Goal: Task Accomplishment & Management: Use online tool/utility

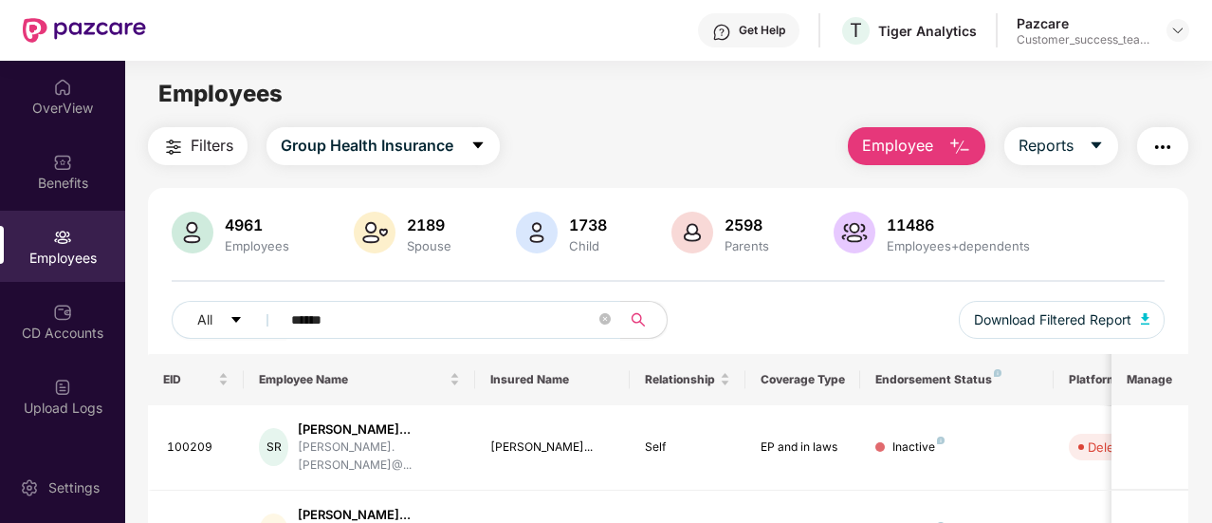
scroll to position [197, 0]
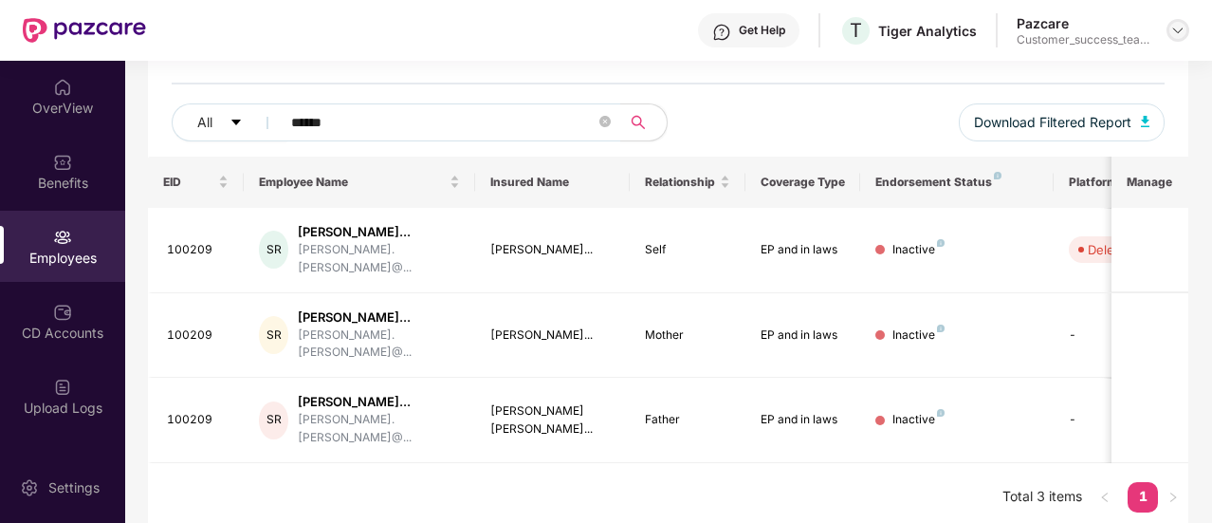
click at [1179, 39] on div at bounding box center [1177, 30] width 23 height 23
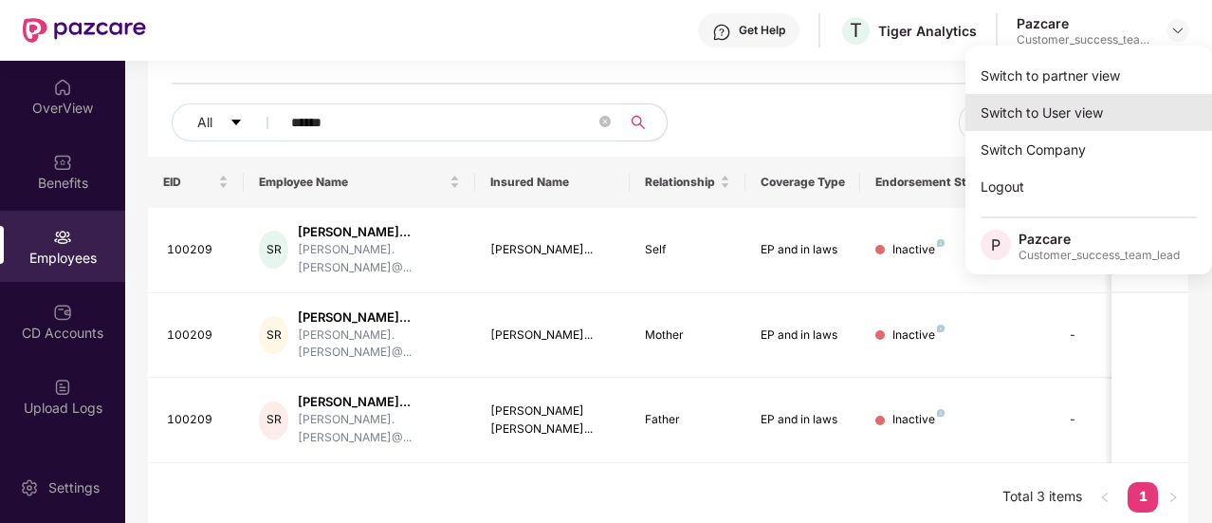
click at [1114, 98] on div "Switch to User view" at bounding box center [1088, 112] width 247 height 37
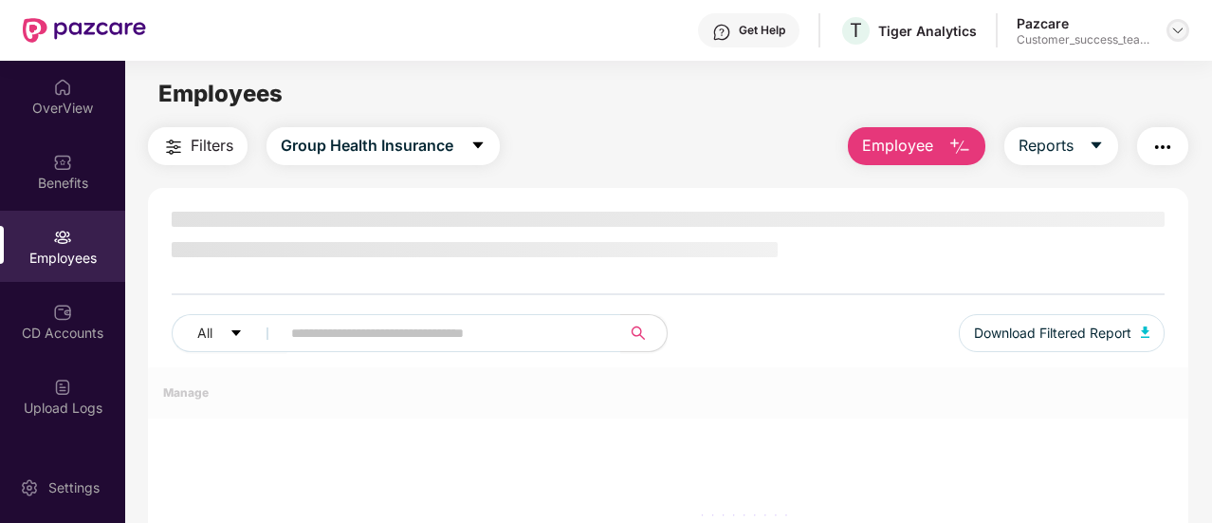
click at [1183, 27] on img at bounding box center [1177, 30] width 15 height 15
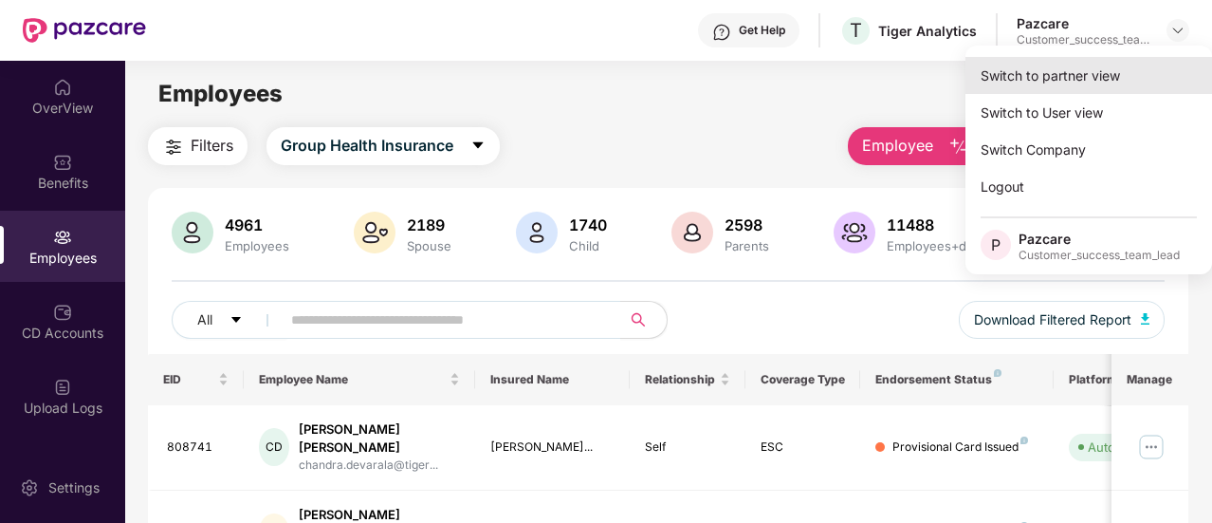
click at [1124, 62] on div "Switch to partner view" at bounding box center [1088, 75] width 247 height 37
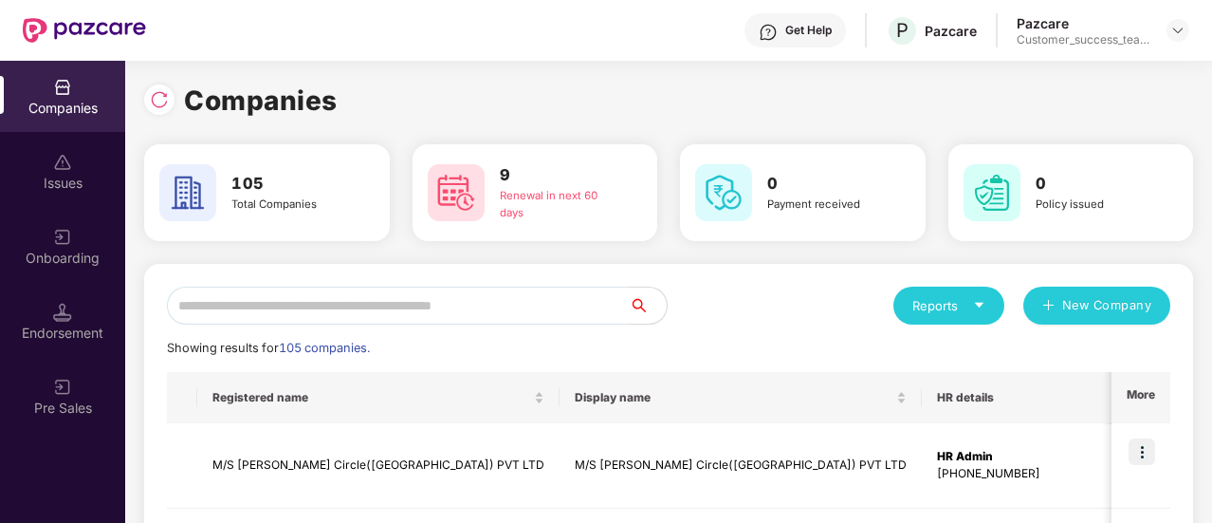
click at [406, 291] on input "text" at bounding box center [398, 305] width 462 height 38
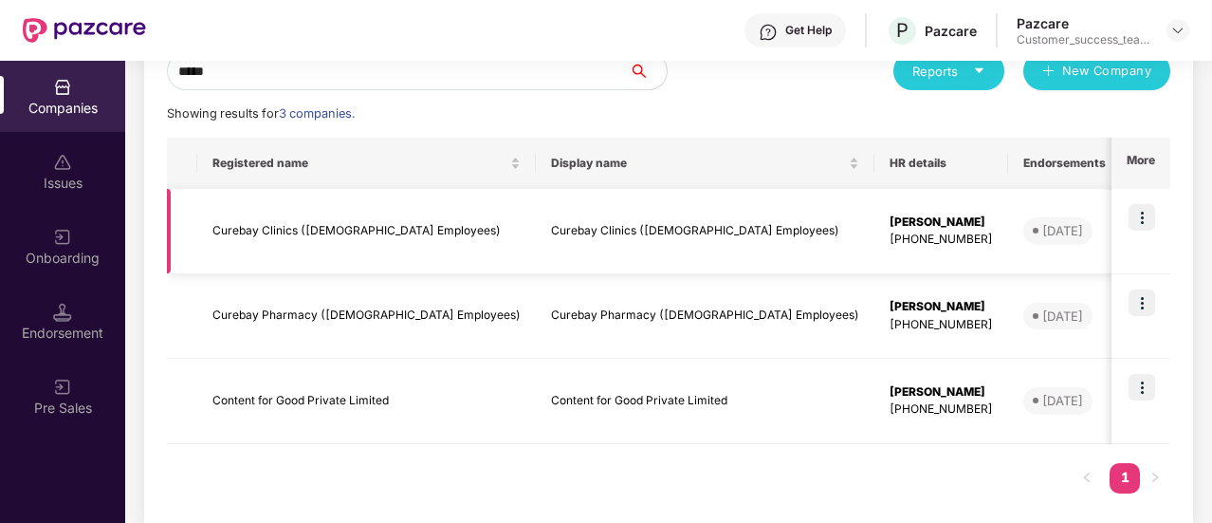
scroll to position [91, 0]
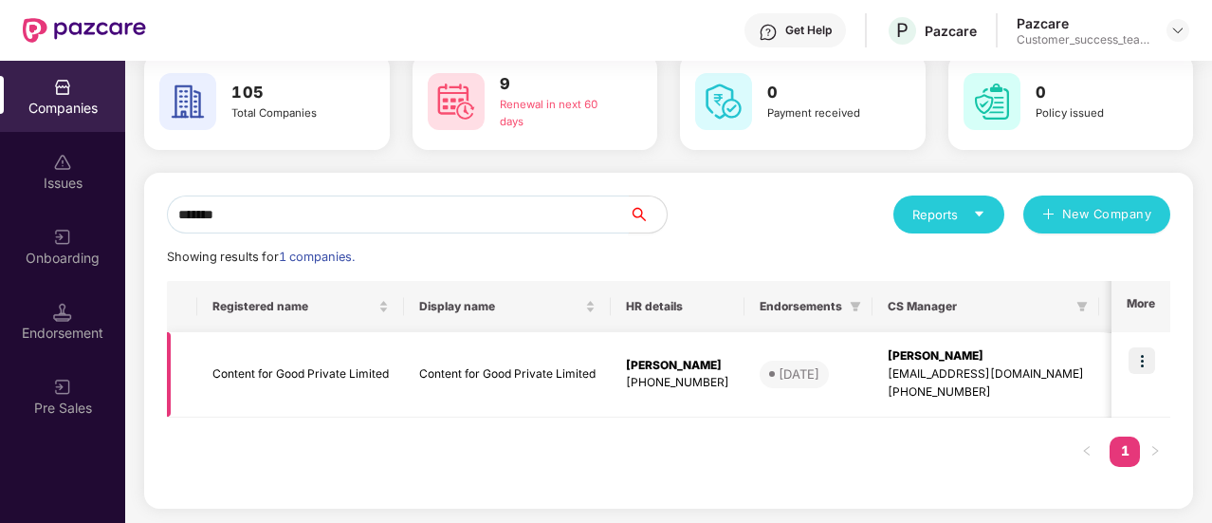
type input "*******"
click at [1144, 346] on td at bounding box center [1140, 374] width 59 height 85
click at [1146, 364] on img at bounding box center [1141, 360] width 27 height 27
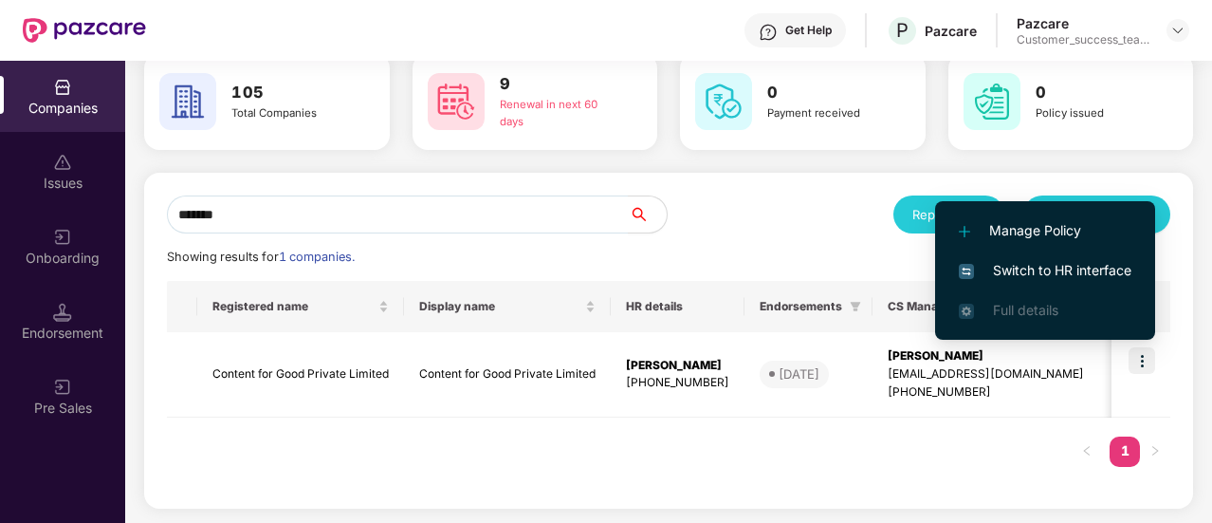
click at [1084, 282] on li "Switch to HR interface" at bounding box center [1045, 270] width 220 height 40
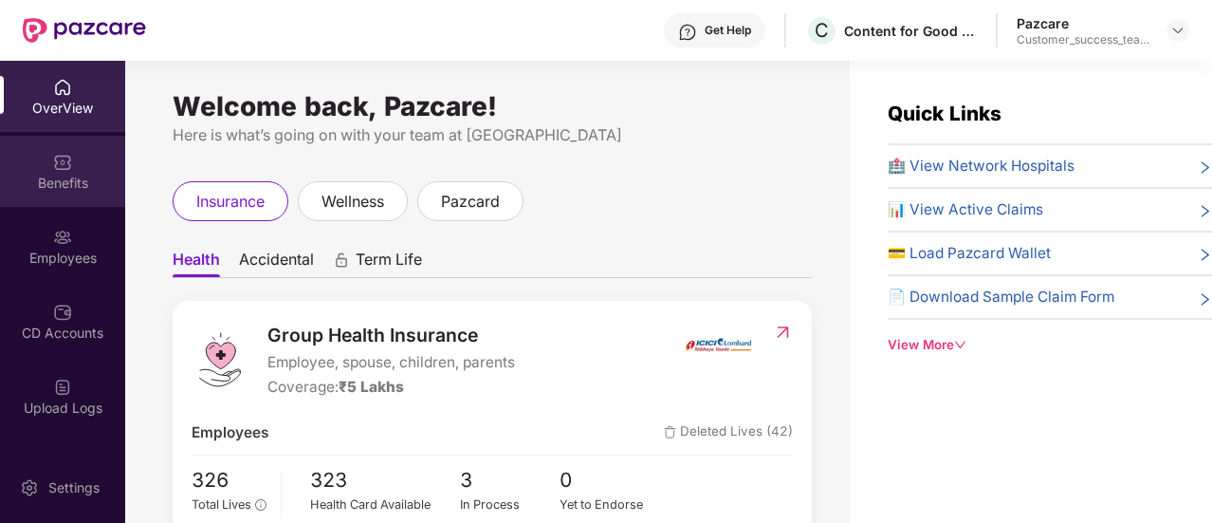
click at [71, 187] on div "Benefits" at bounding box center [62, 183] width 125 height 19
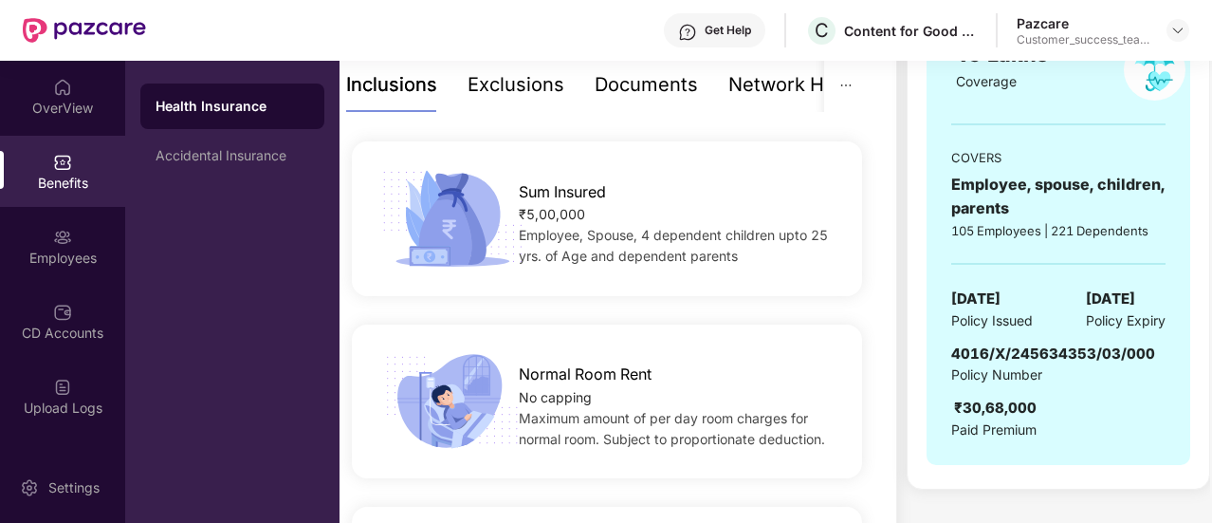
scroll to position [372, 0]
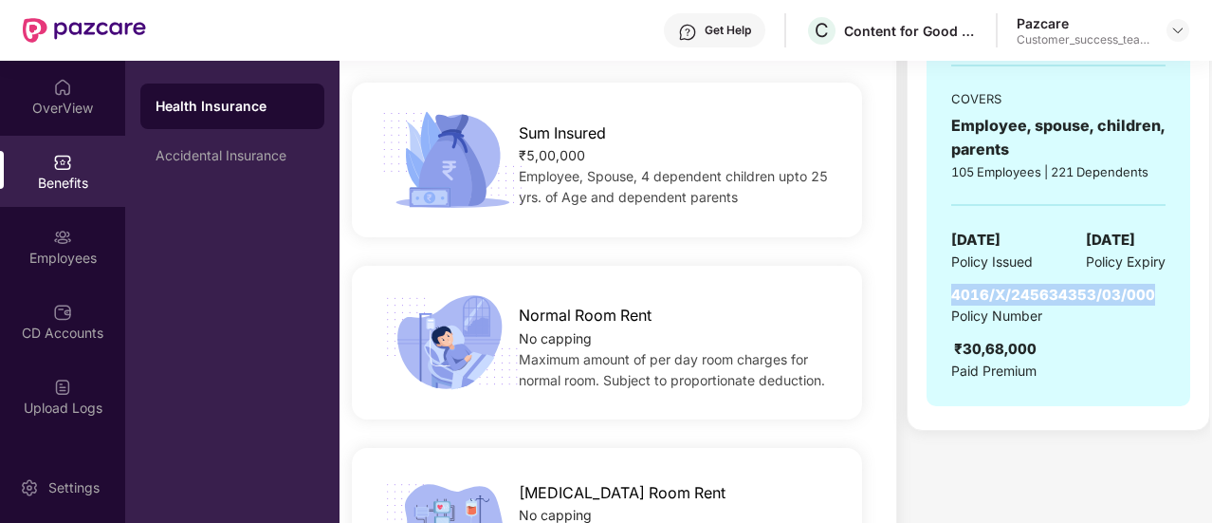
drag, startPoint x: 950, startPoint y: 293, endPoint x: 1147, endPoint y: 292, distance: 196.3
click at [1147, 292] on span "4016/X/245634353/03/000" at bounding box center [1053, 294] width 204 height 18
copy span "4016/X/245634353/03/000"
